Goal: Task Accomplishment & Management: Manage account settings

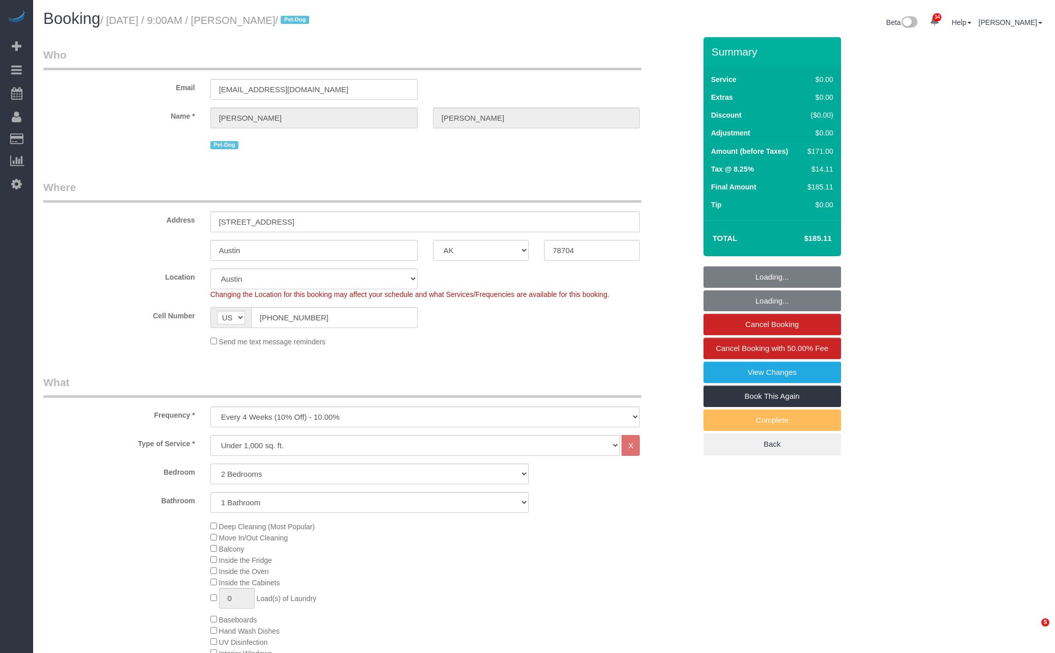
select select "[GEOGRAPHIC_DATA]"
select select "2"
select select "spot48"
select select "number:56"
select select "number:70"
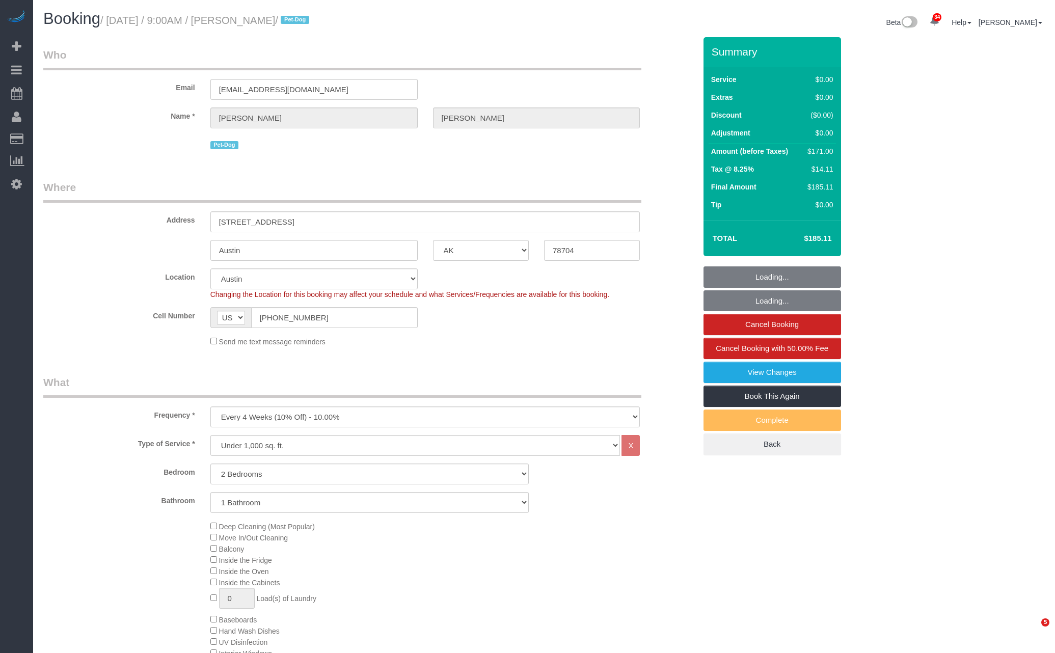
select select "number:13"
select select "number:7"
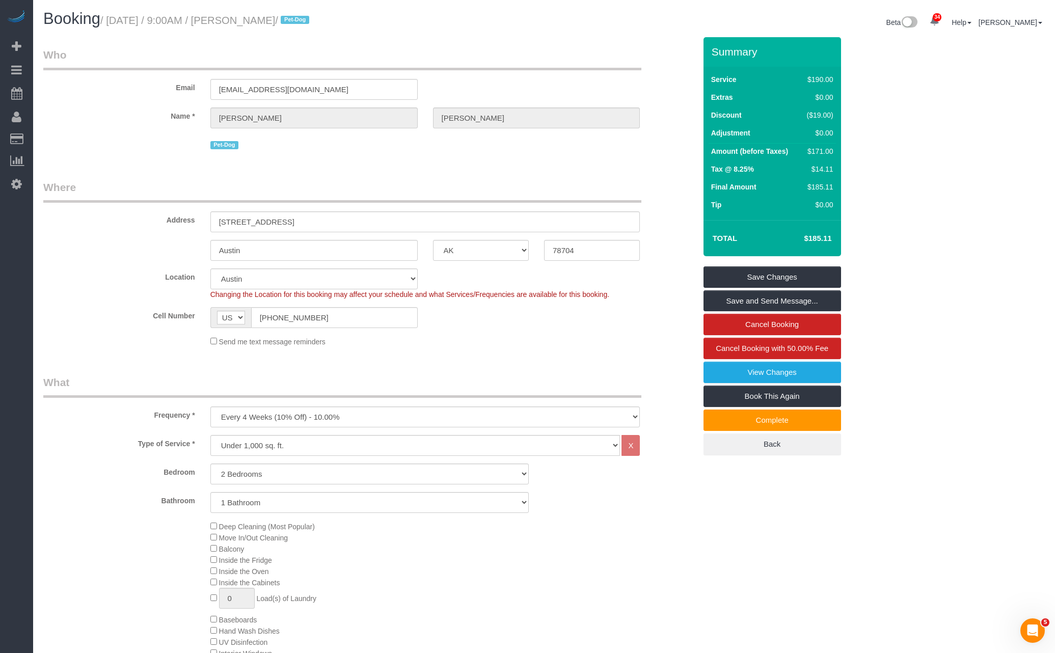
drag, startPoint x: 114, startPoint y: 21, endPoint x: 314, endPoint y: 20, distance: 199.6
click at [312, 20] on small "/ [DATE] / 9:00AM / [PERSON_NAME] / Pet-Dog" at bounding box center [206, 20] width 212 height 11
copy small "[DATE] / 9:00AM / [PERSON_NAME]"
